Goal: Task Accomplishment & Management: Manage account settings

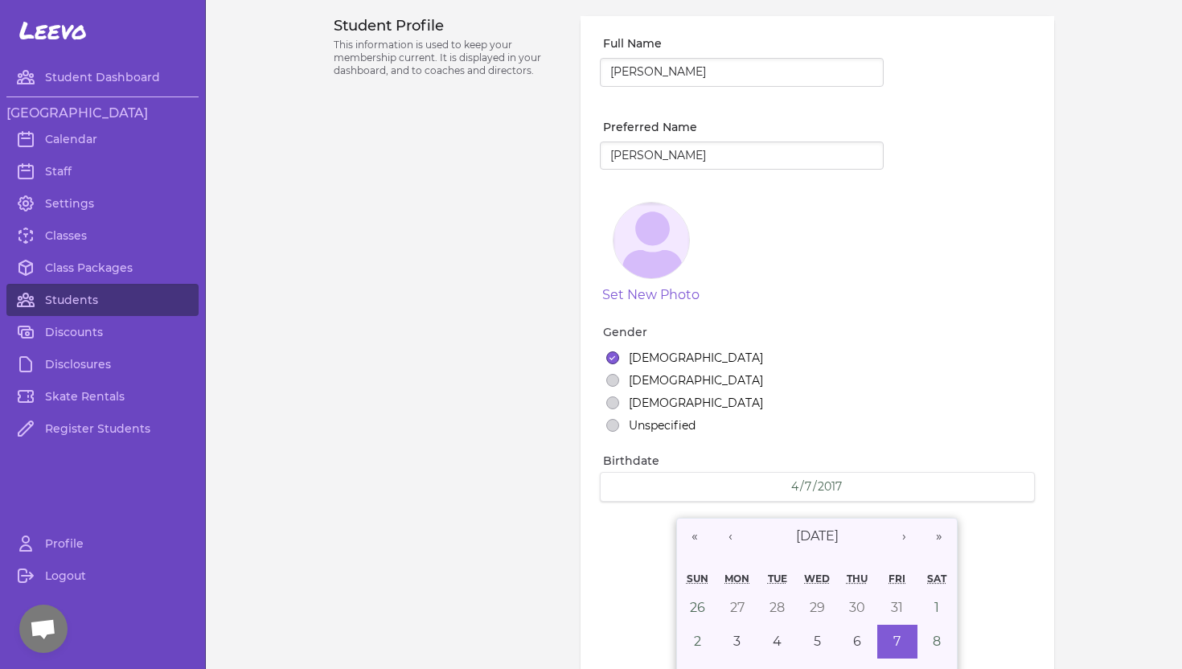
select select "ID"
select select "youth_figure"
select select "3"
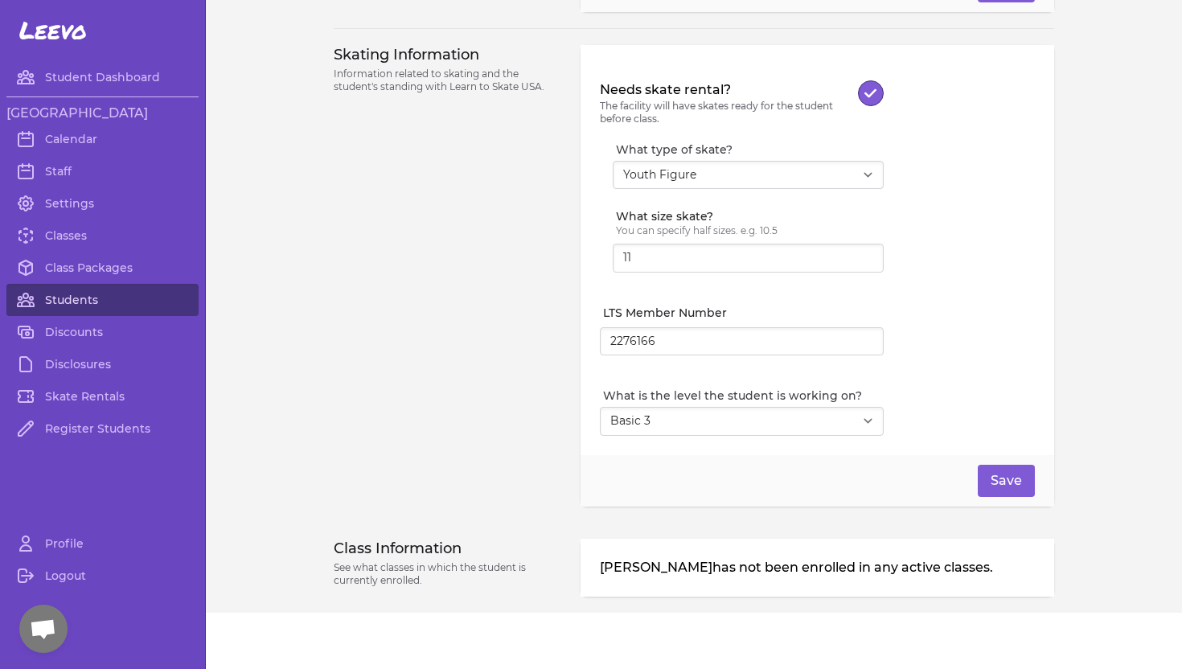
click at [56, 305] on link "Students" at bounding box center [102, 300] width 192 height 32
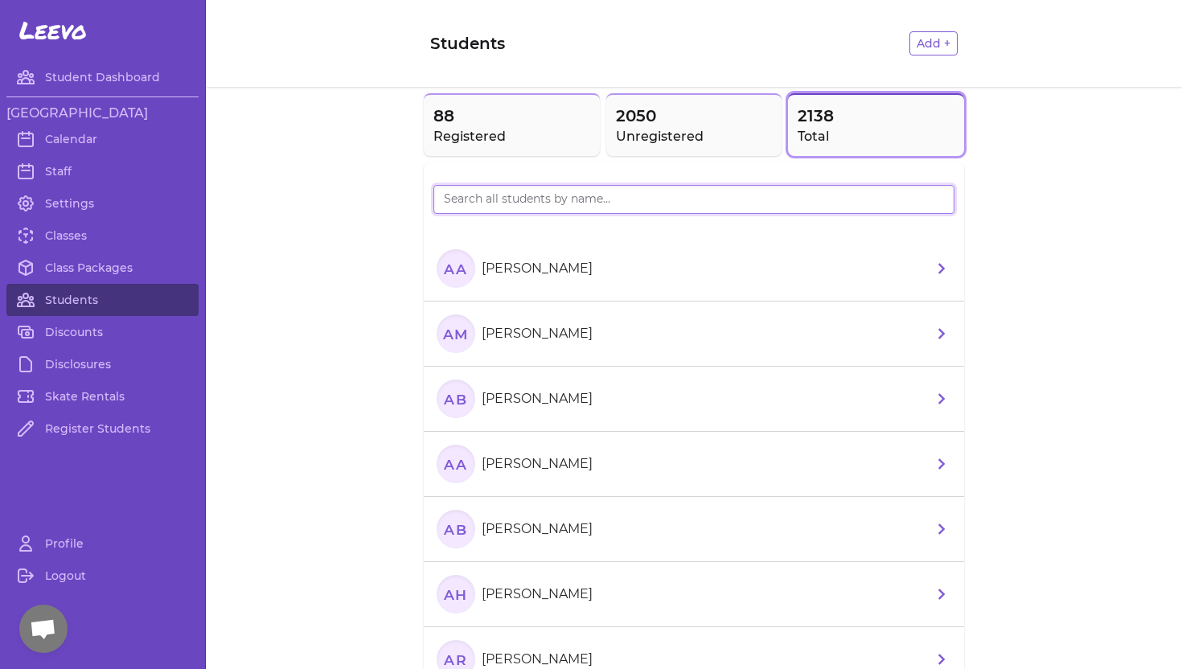
click at [530, 204] on input "search" at bounding box center [693, 199] width 521 height 29
type input "[PERSON_NAME]"
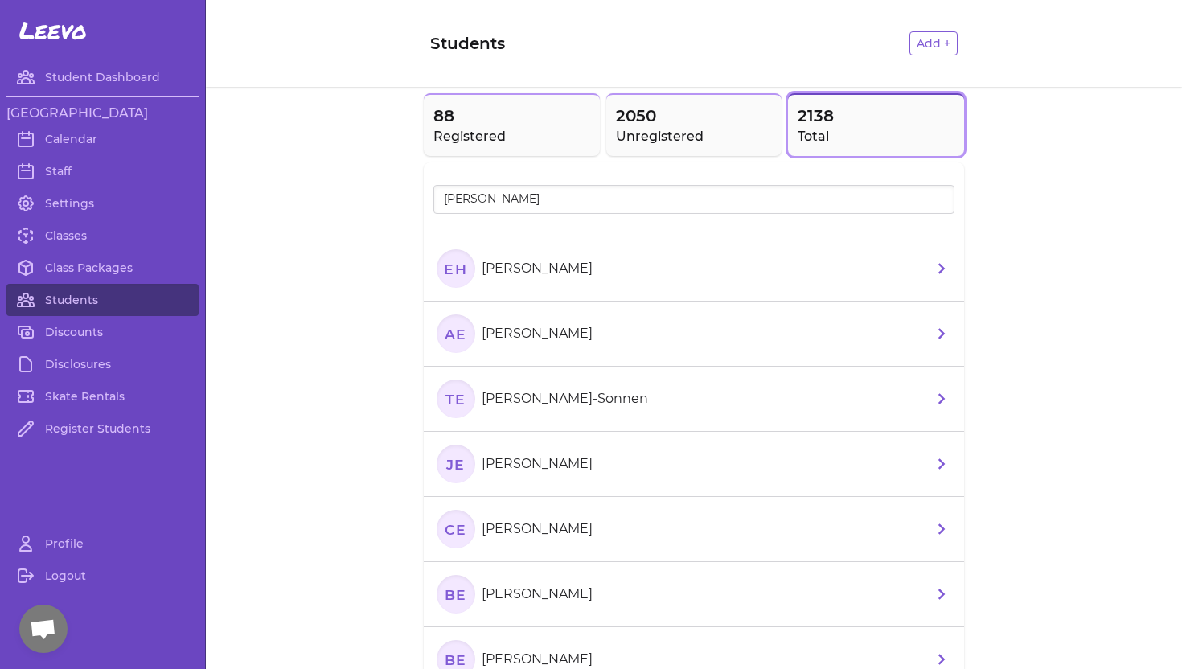
click at [522, 399] on p "[PERSON_NAME]-Sonnen" at bounding box center [564, 398] width 166 height 19
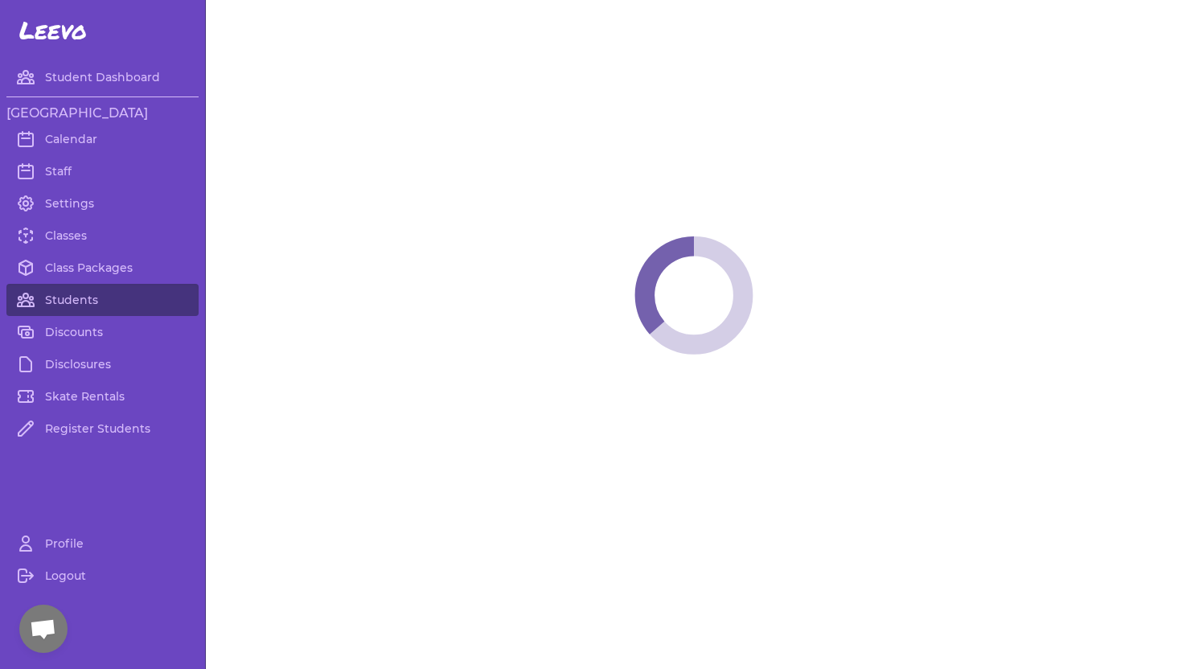
select select "ID"
select select "men_hockey"
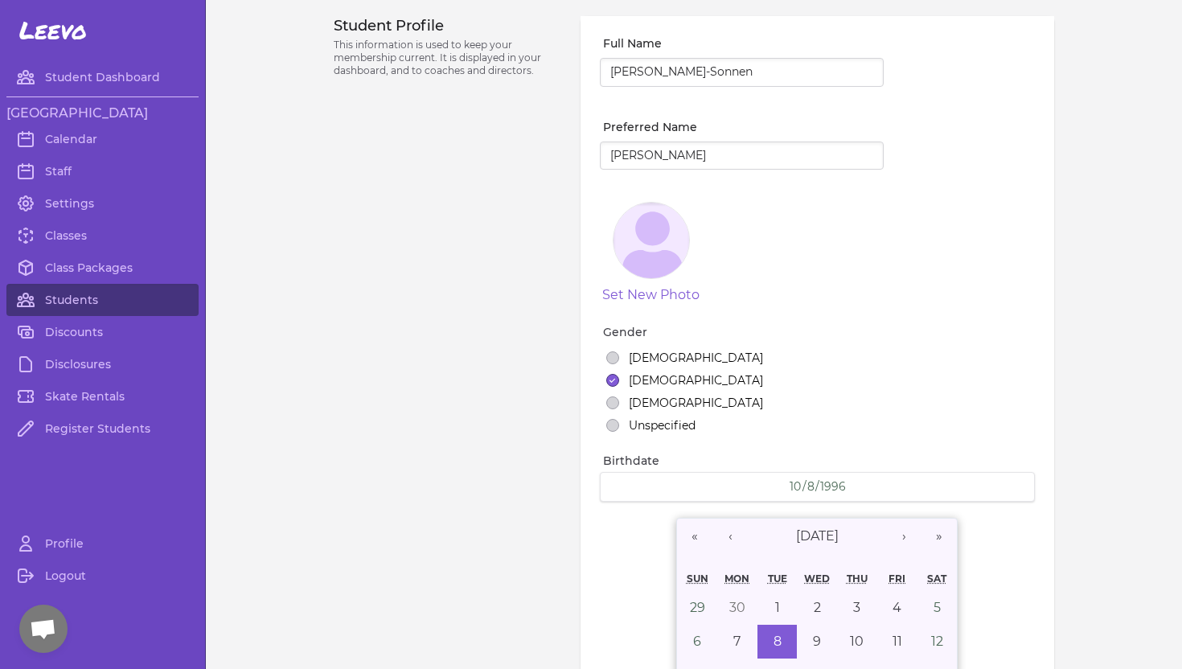
select select "21"
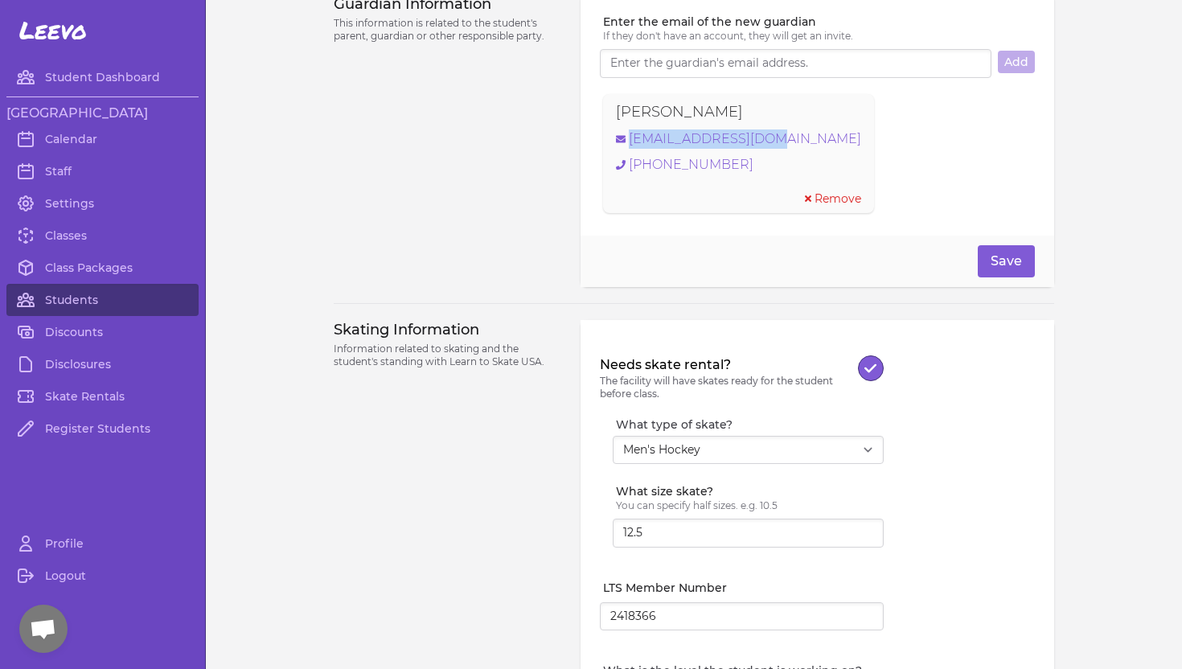
scroll to position [1431, 0]
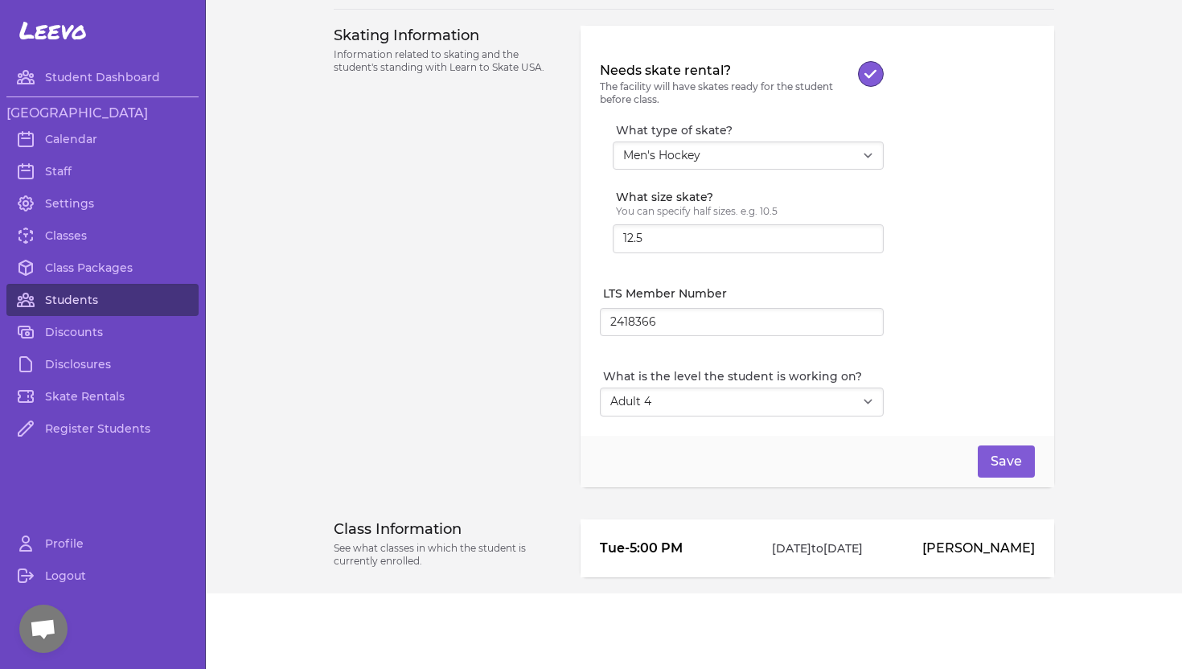
click at [76, 297] on link "Students" at bounding box center [102, 300] width 192 height 32
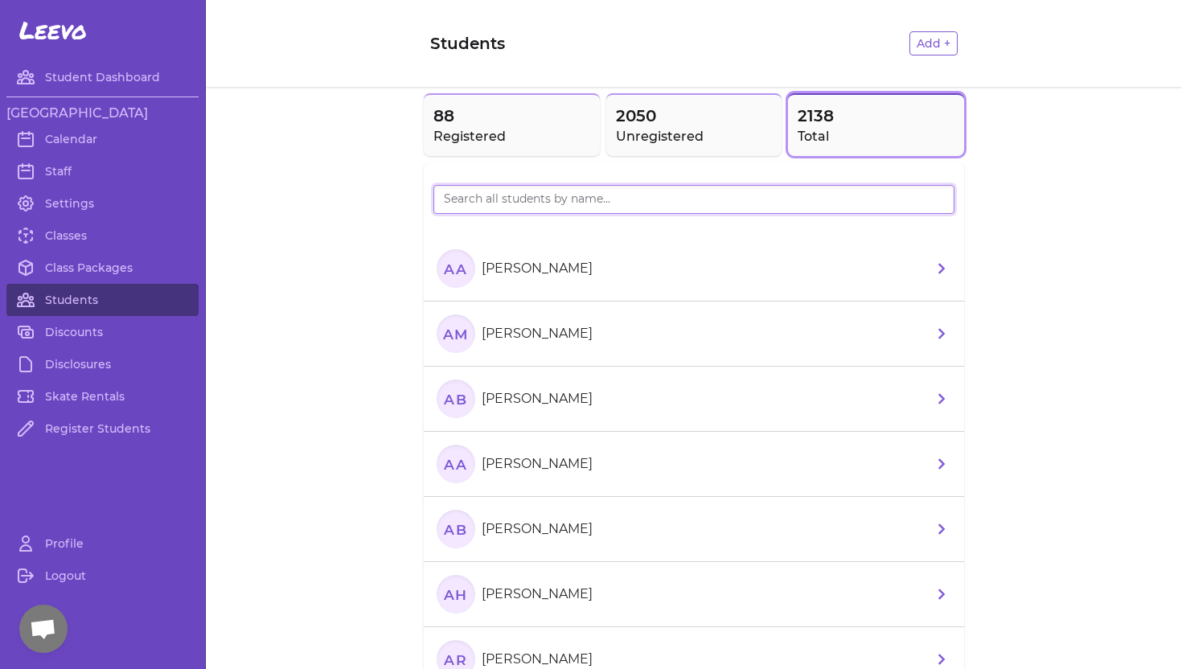
click at [528, 205] on input "search" at bounding box center [693, 199] width 521 height 29
type input "[PERSON_NAME]"
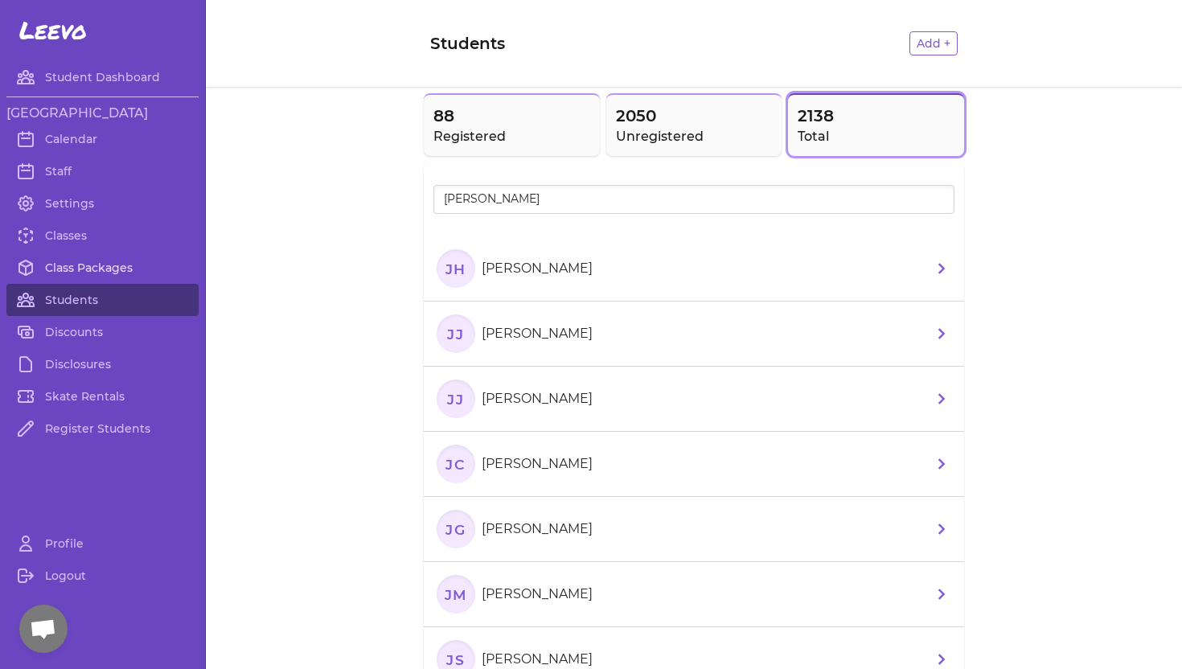
click at [75, 268] on link "Class Packages" at bounding box center [102, 268] width 192 height 32
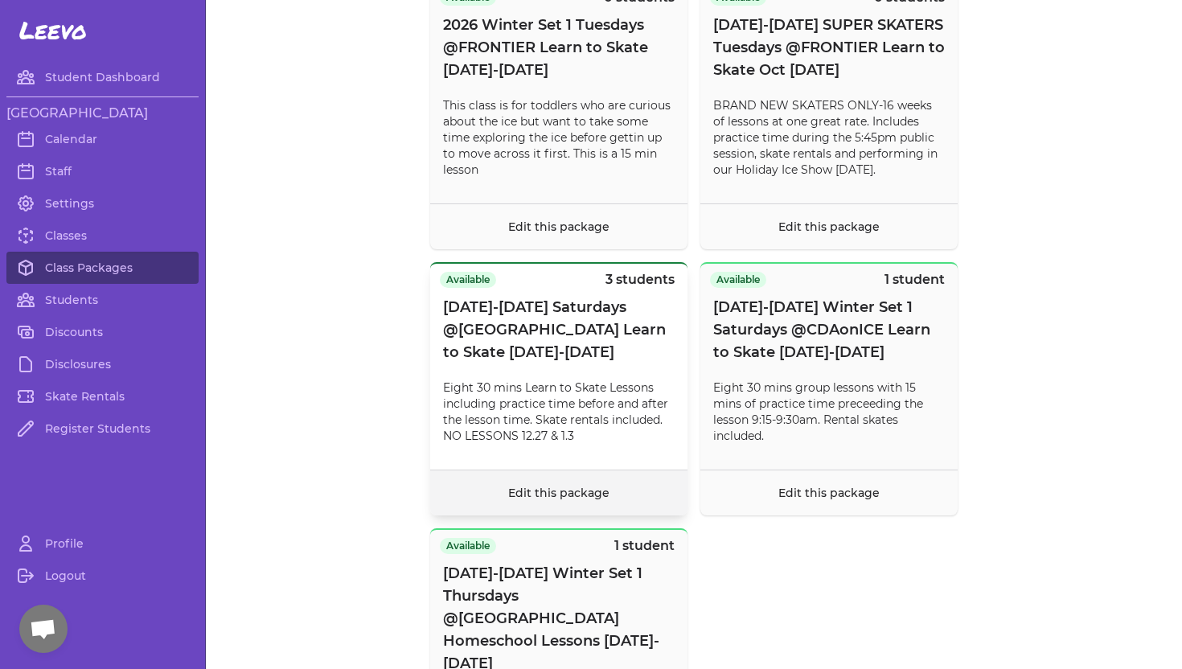
scroll to position [999, 0]
